Goal: Communication & Community: Connect with others

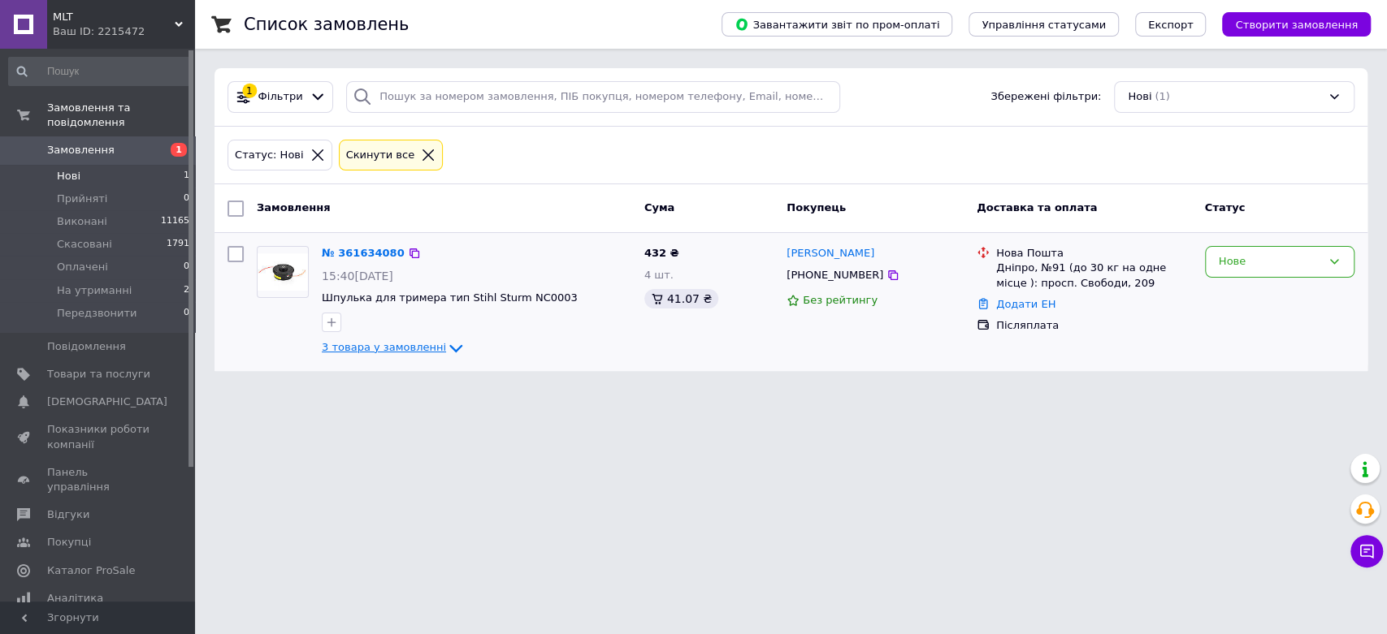
click at [449, 347] on icon at bounding box center [455, 348] width 13 height 8
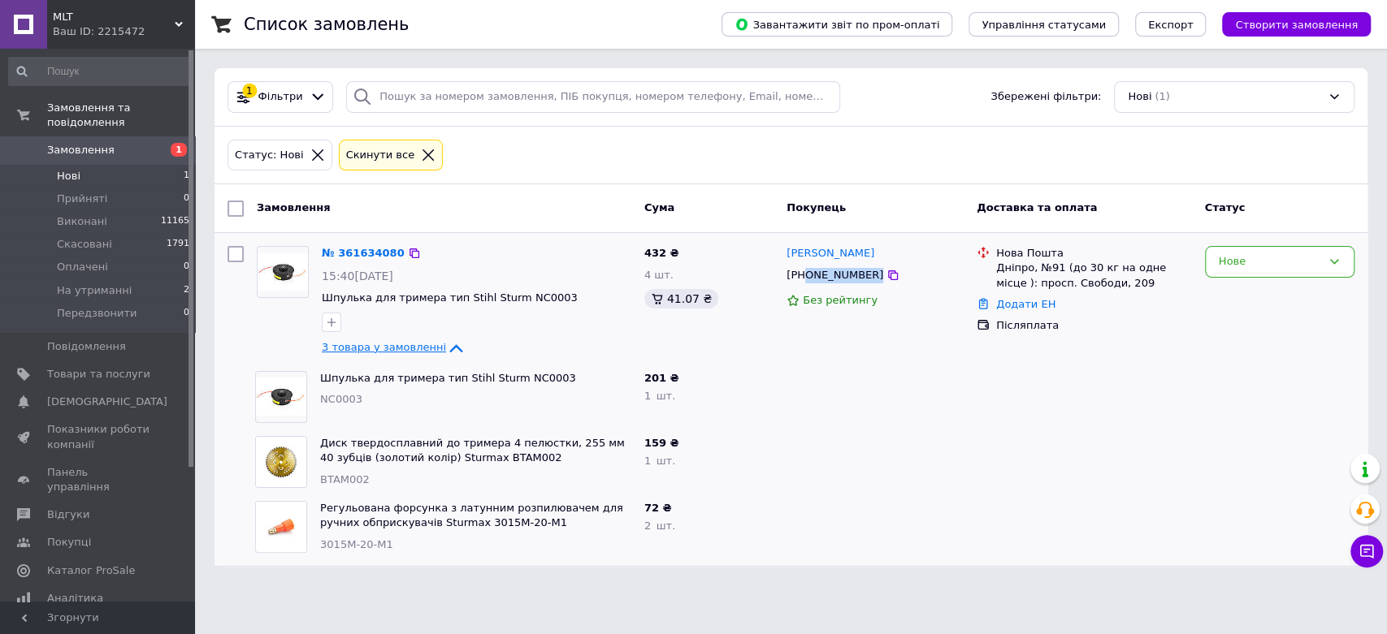
drag, startPoint x: 916, startPoint y: 273, endPoint x: 805, endPoint y: 277, distance: 110.6
click at [805, 277] on div "[PHONE_NUMBER]" at bounding box center [875, 275] width 180 height 19
drag, startPoint x: 868, startPoint y: 256, endPoint x: 786, endPoint y: 249, distance: 82.3
click at [786, 249] on div "[PERSON_NAME]" at bounding box center [875, 254] width 180 height 19
copy link "[PERSON_NAME]"
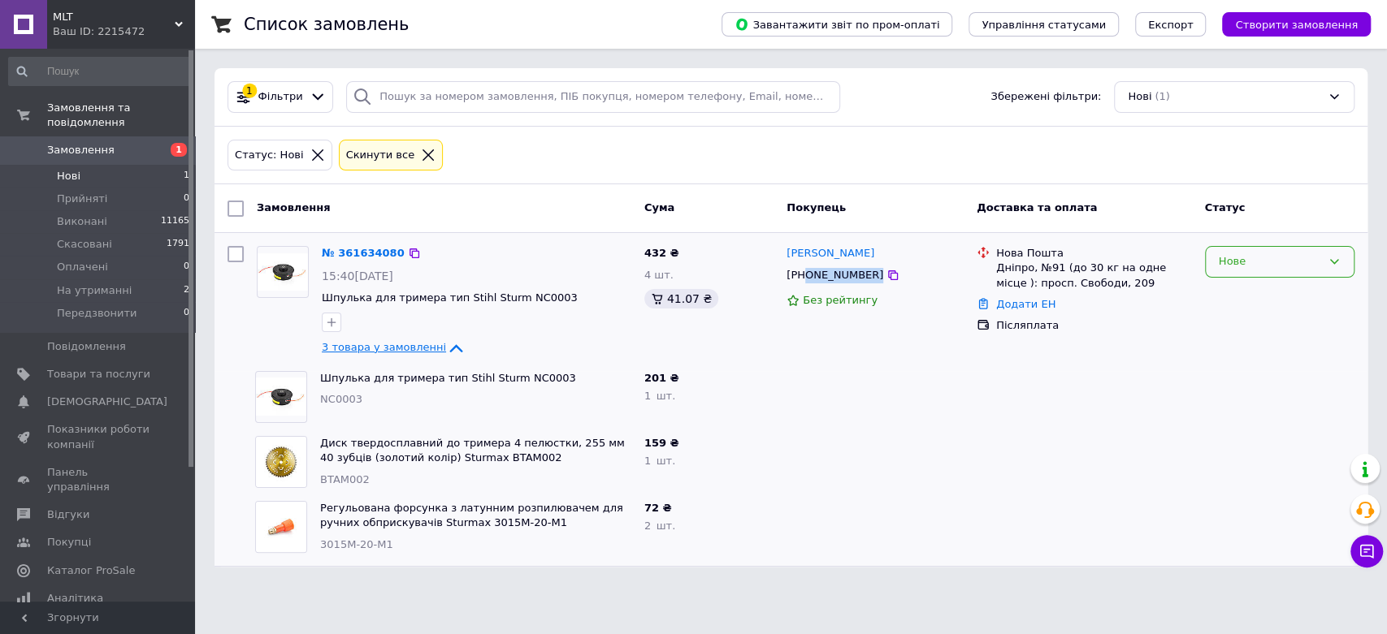
click at [1282, 264] on div "Нове" at bounding box center [1270, 261] width 102 height 17
click at [1266, 392] on li "Передзвонити" at bounding box center [1280, 402] width 148 height 30
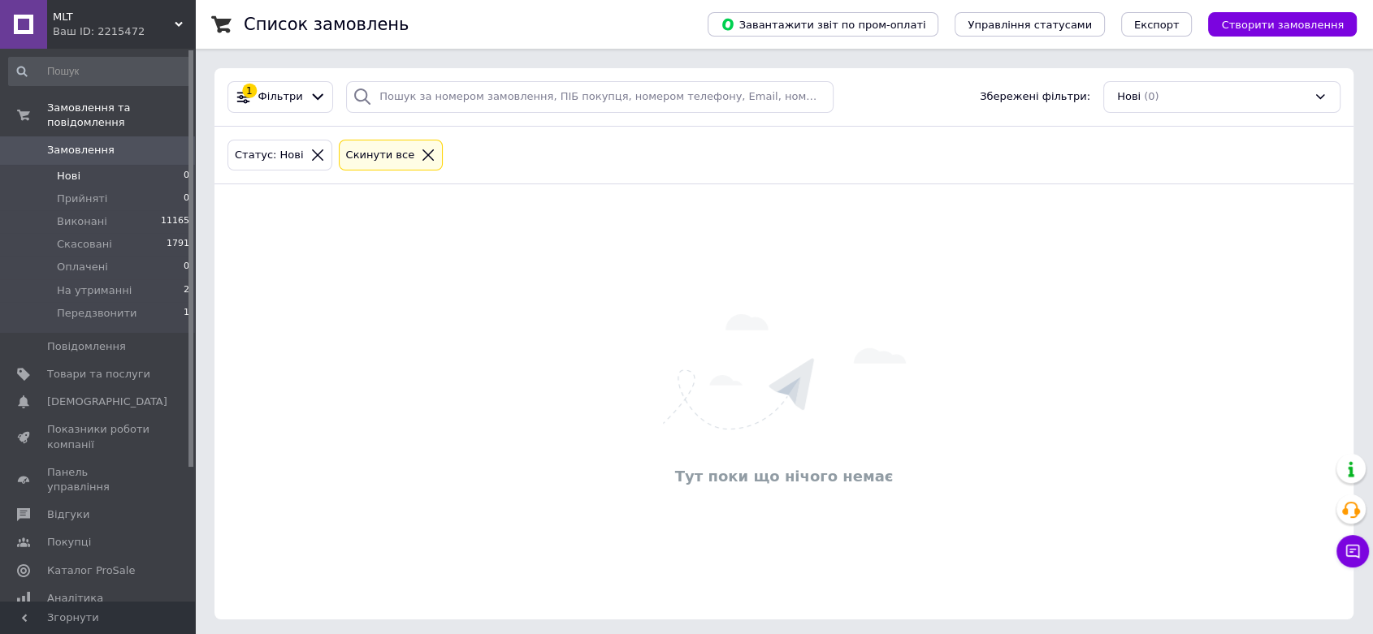
click at [376, 386] on div "Тут поки що нічого немає" at bounding box center [783, 402] width 1139 height 403
